Goal: Information Seeking & Learning: Learn about a topic

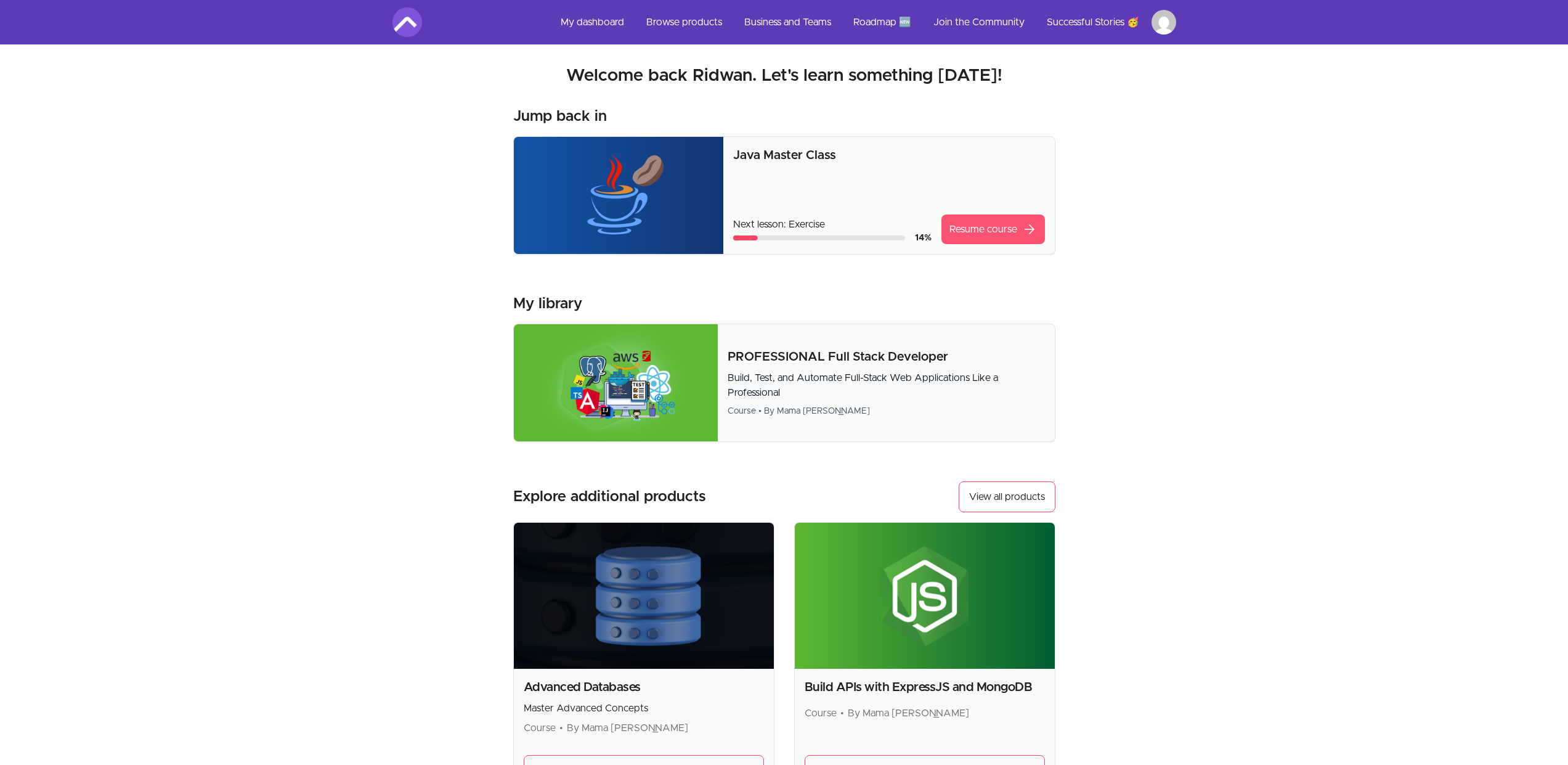
click at [1014, 228] on link "Resume course arrow_forward" at bounding box center [993, 229] width 104 height 30
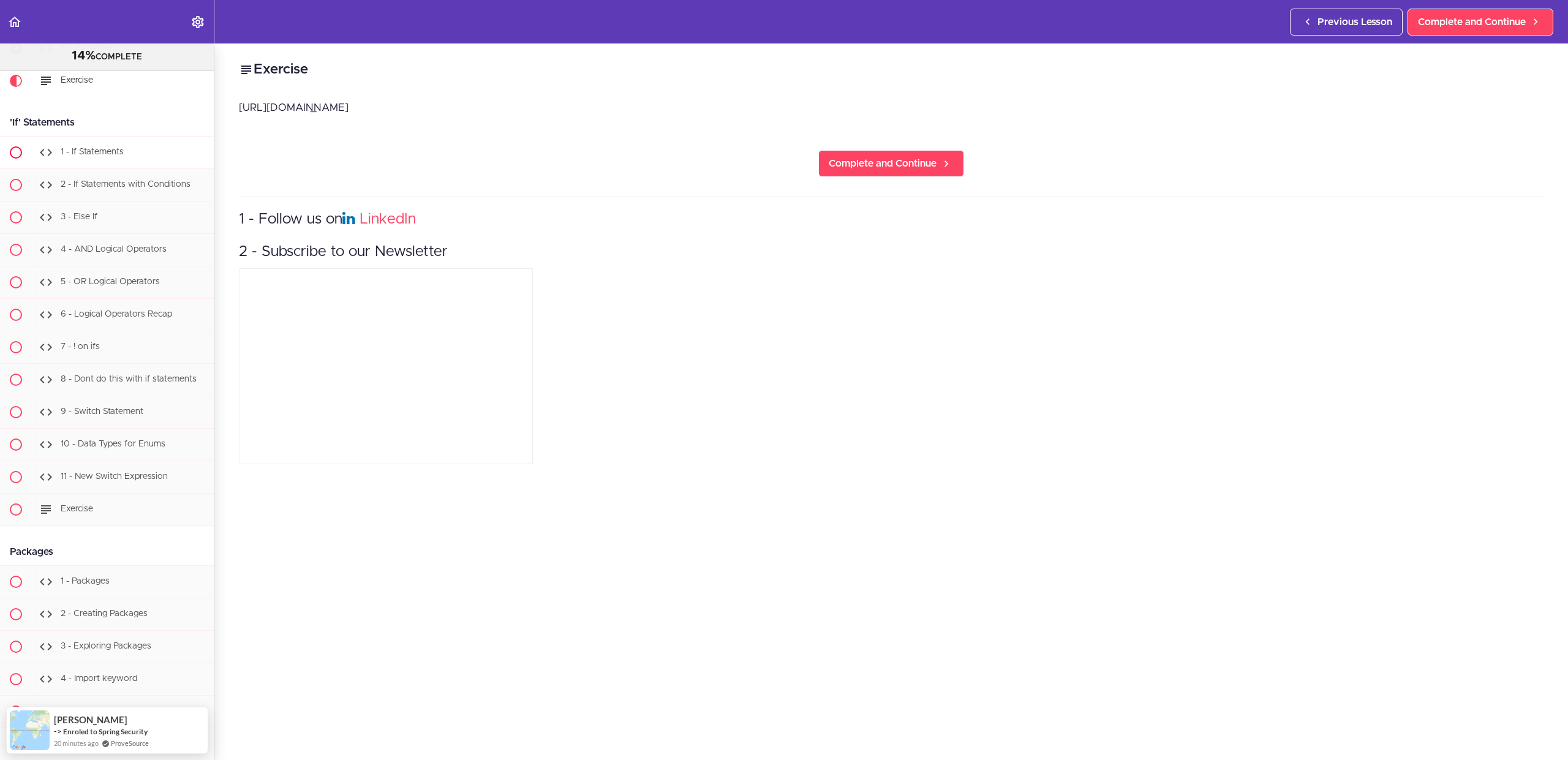
scroll to position [2143, 0]
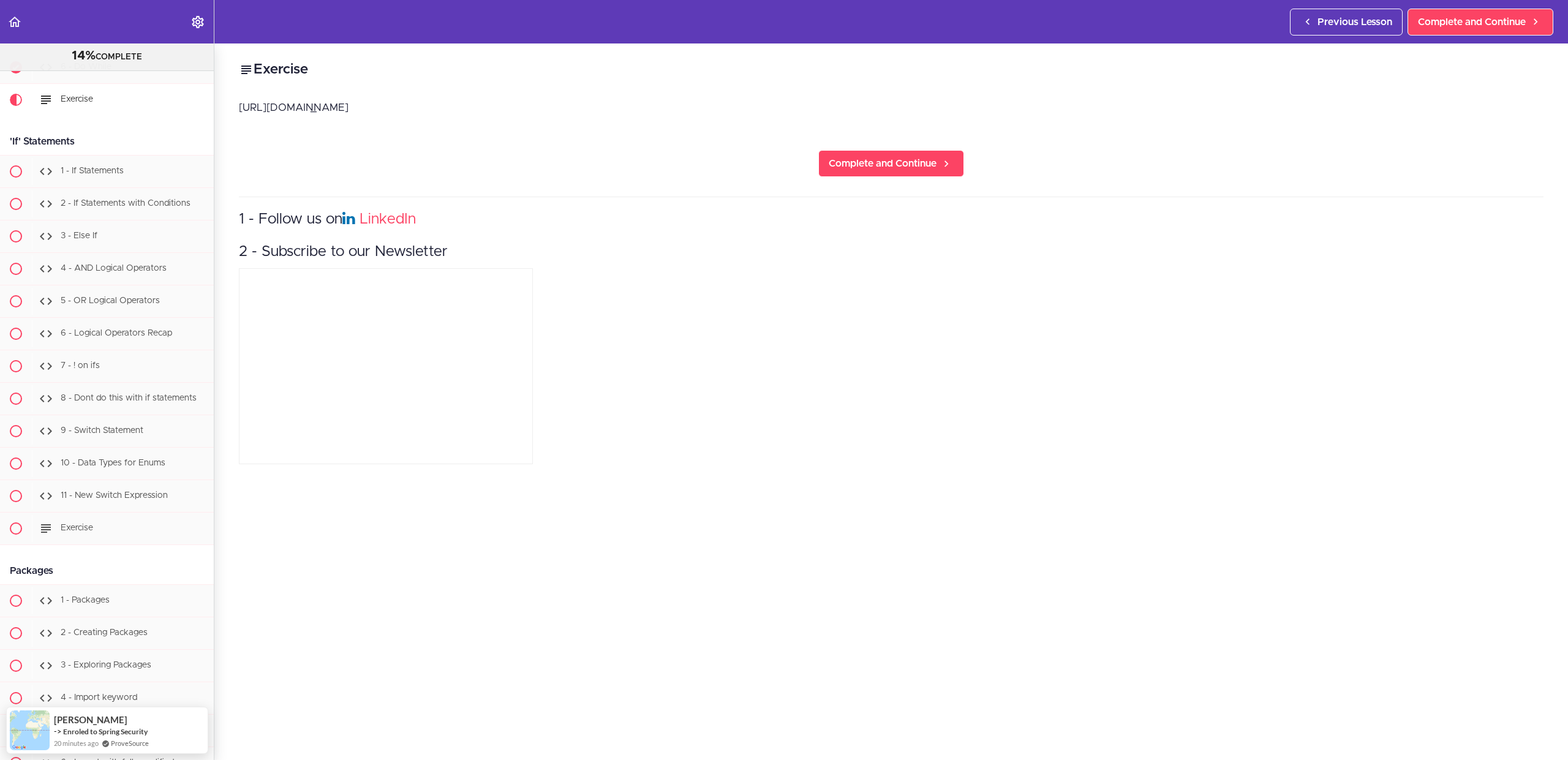
click at [483, 105] on p "[URL][DOMAIN_NAME]" at bounding box center [891, 108] width 1305 height 19
copy div "[URL][DOMAIN_NAME] Complete and Continue"
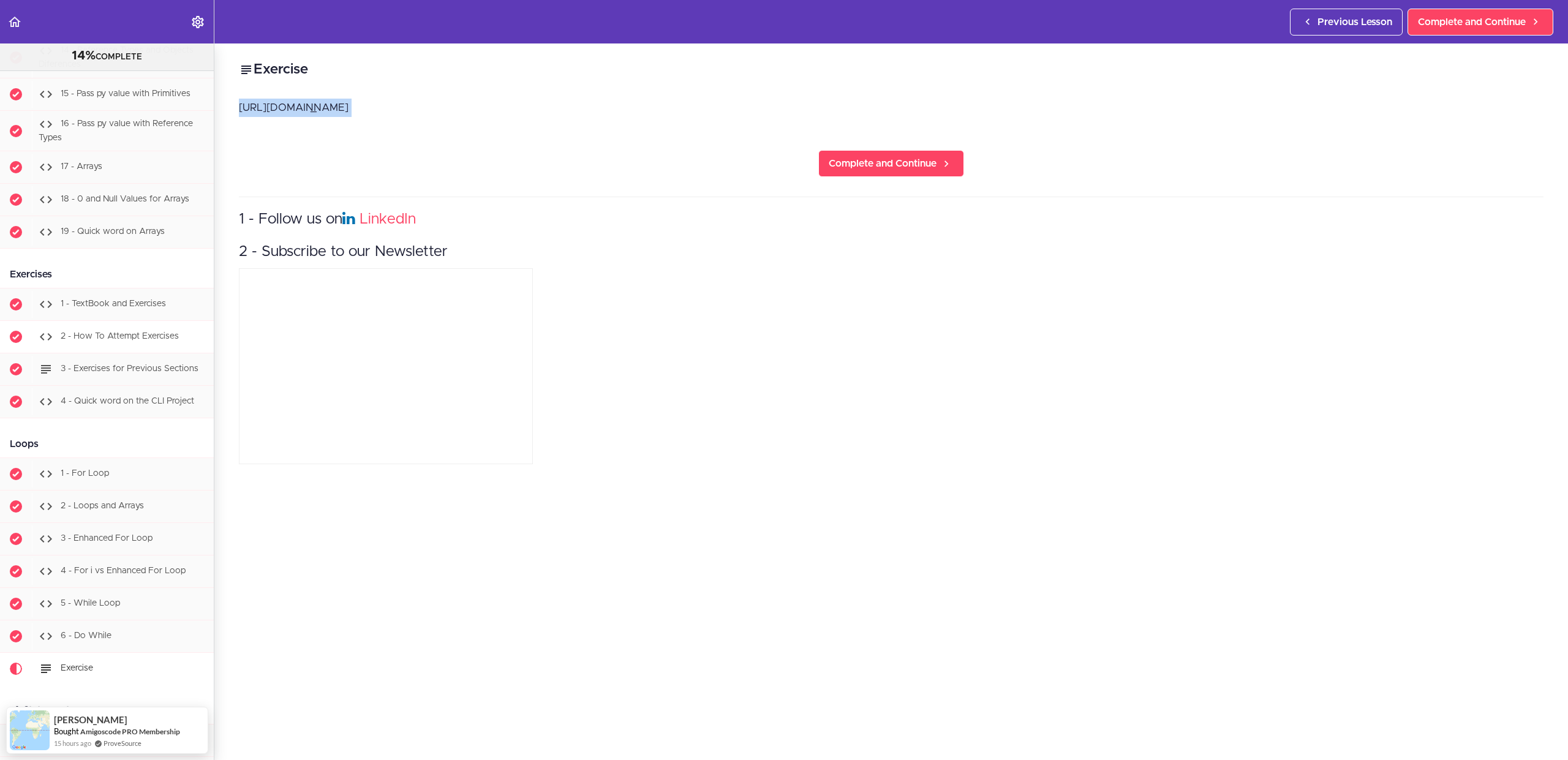
scroll to position [1867, 0]
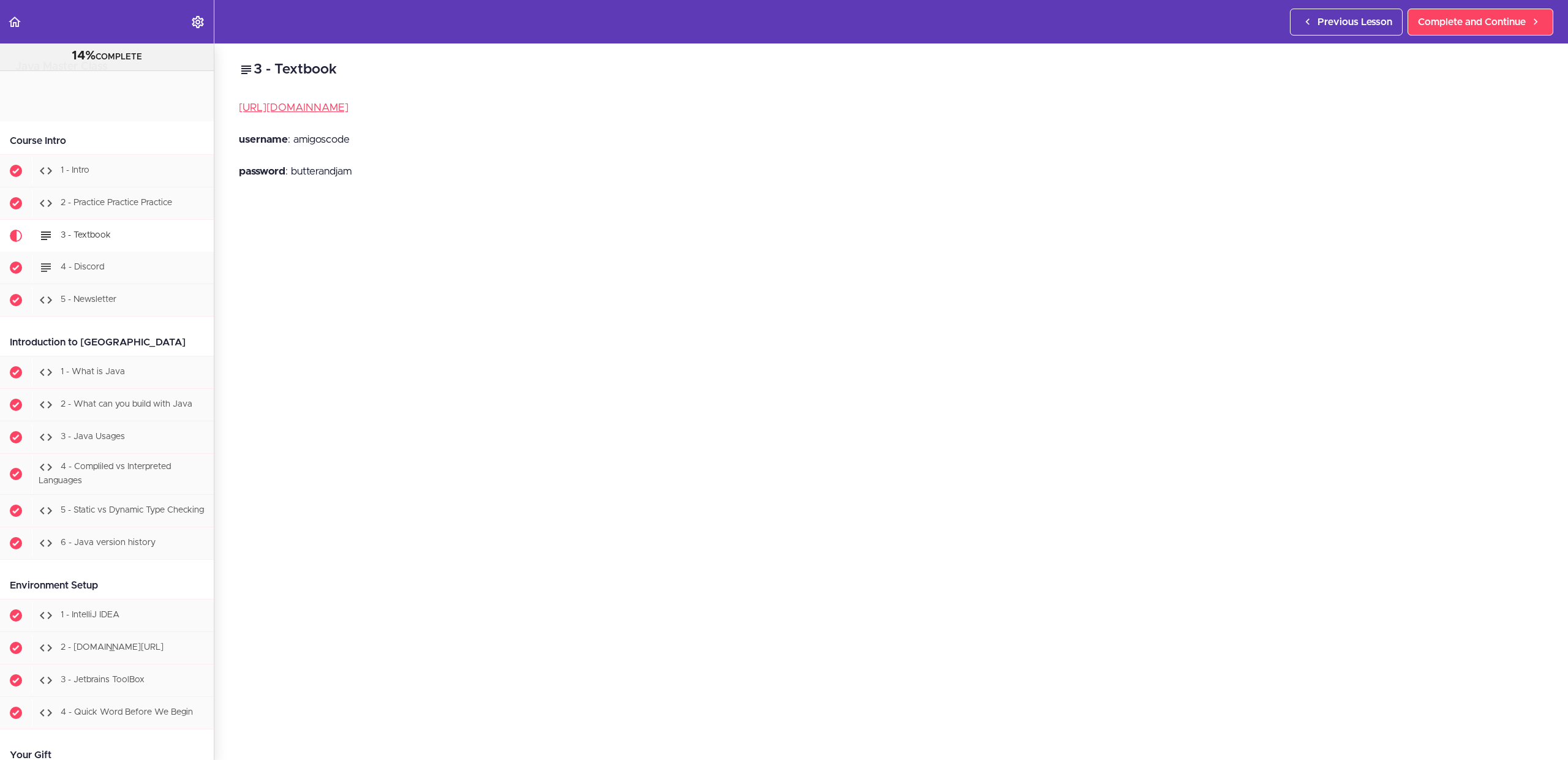
scroll to position [146, 0]
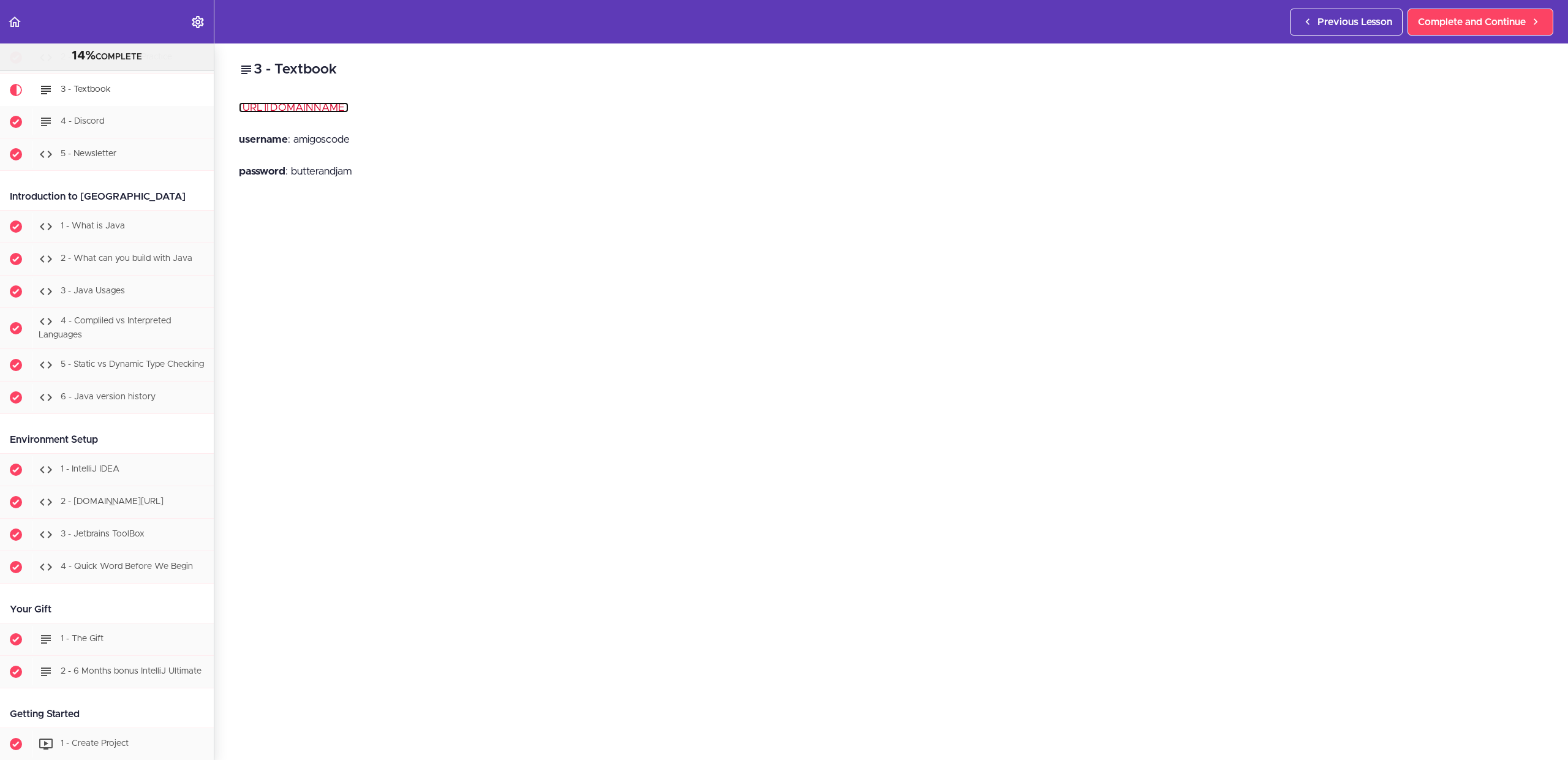
click at [349, 106] on link "https://www.textbook.amigoscode.com/" at bounding box center [294, 107] width 110 height 10
